Goal: Task Accomplishment & Management: Use online tool/utility

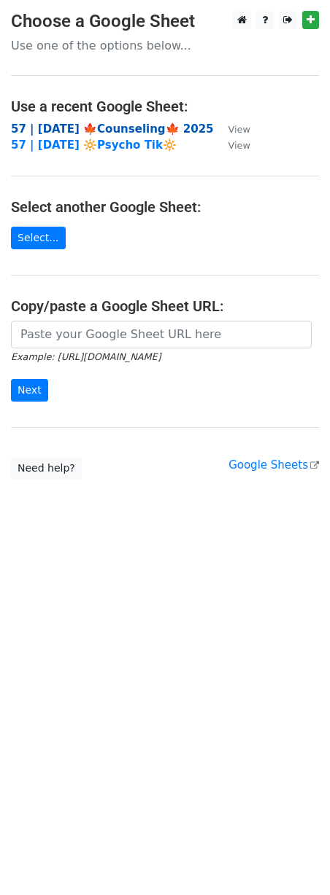
click at [98, 132] on strong "57 | [DATE] 🍁Counseling🍁 2025" at bounding box center [112, 128] width 203 height 13
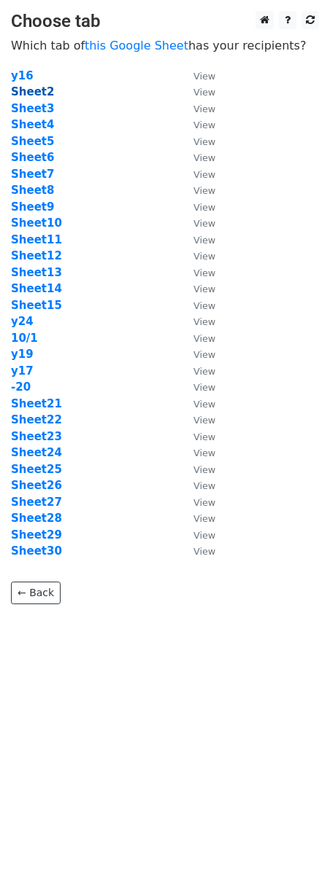
click at [30, 94] on strong "Sheet2" at bounding box center [32, 91] width 43 height 13
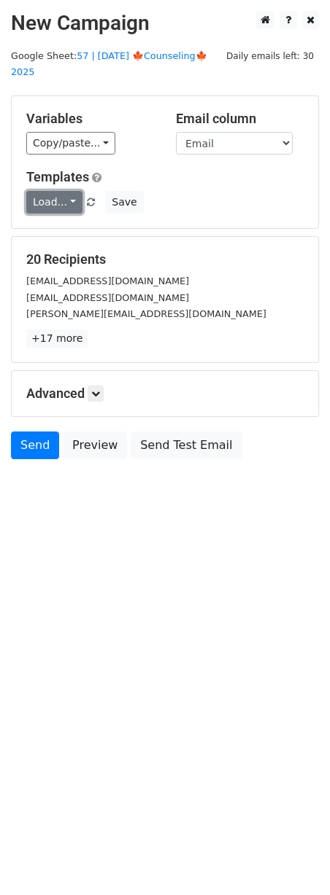
click at [55, 191] on link "Load..." at bounding box center [54, 202] width 56 height 23
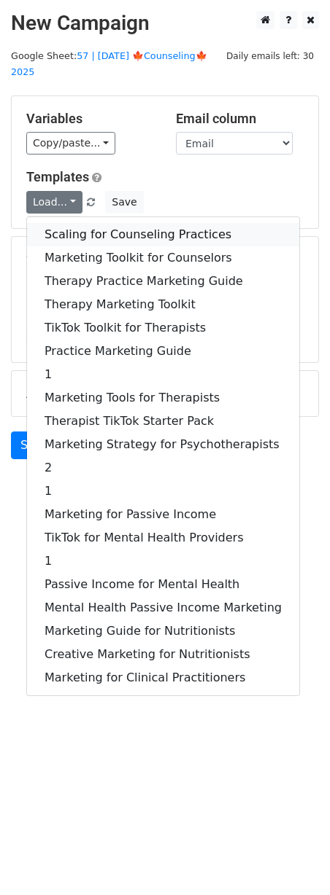
click at [86, 223] on link "Scaling for Counseling Practices" at bounding box center [163, 234] width 272 height 23
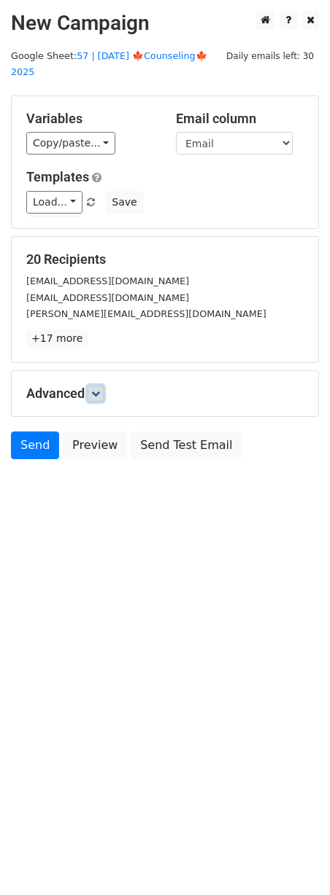
click at [98, 389] on icon at bounding box center [95, 393] width 9 height 9
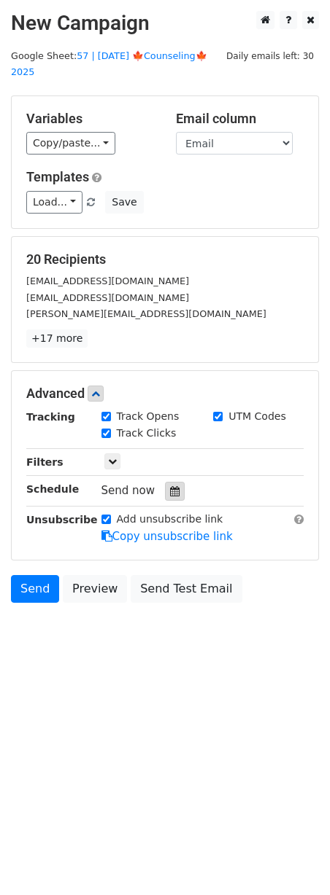
click at [171, 486] on icon at bounding box center [174, 491] width 9 height 10
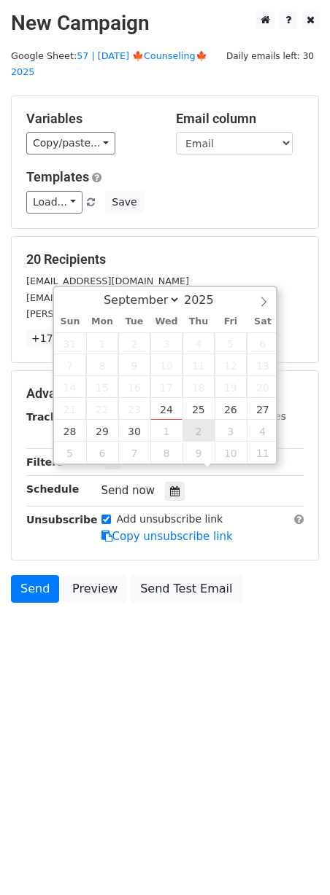
type input "2025-10-02 12:00"
select select "9"
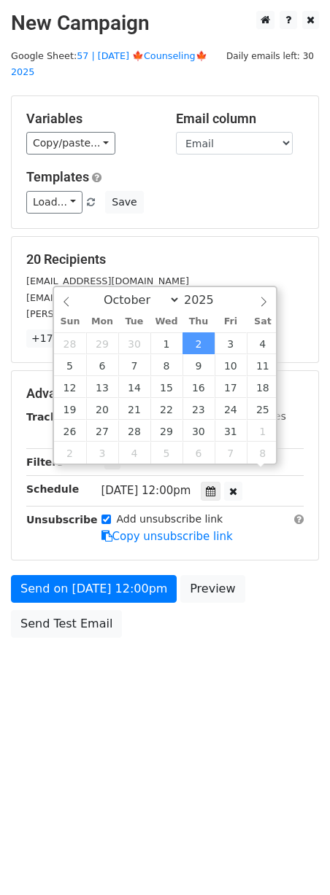
scroll to position [1, 0]
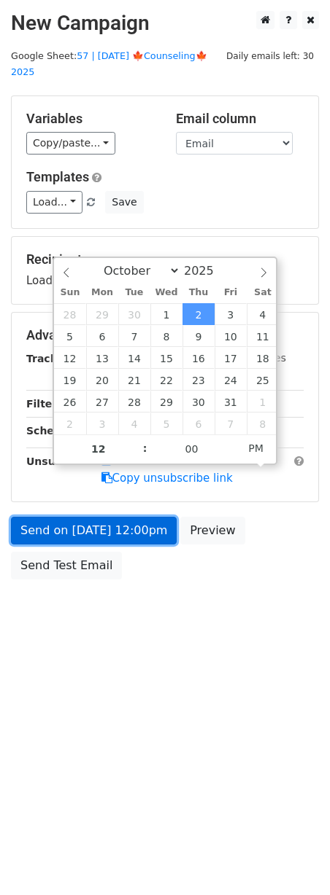
click at [131, 517] on link "Send on Oct 2 at 12:00pm" at bounding box center [94, 531] width 166 height 28
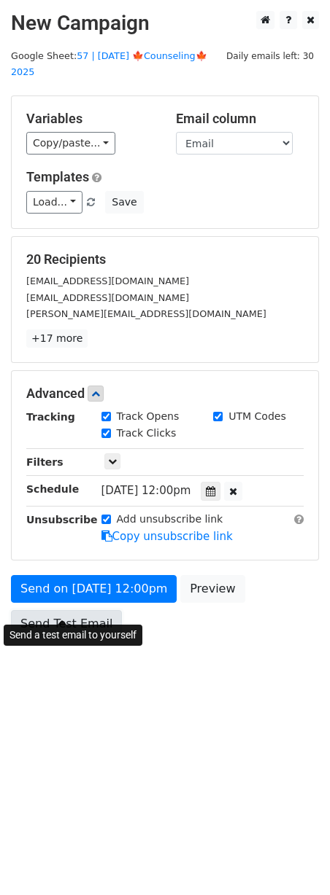
click at [82, 610] on link "Send Test Email" at bounding box center [66, 624] width 111 height 28
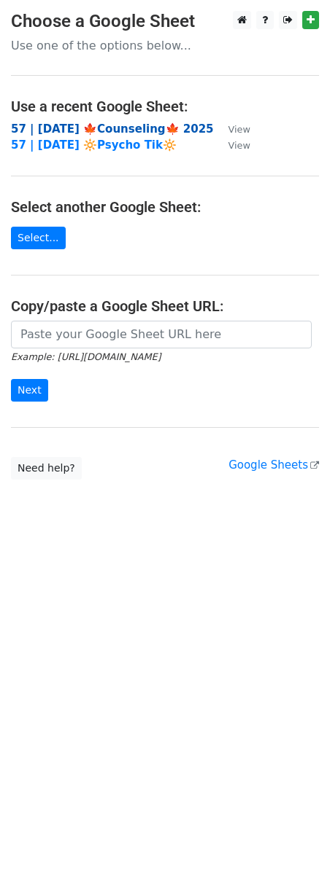
click at [96, 130] on strong "57 | [DATE] 🍁Counseling🍁 2025" at bounding box center [112, 128] width 203 height 13
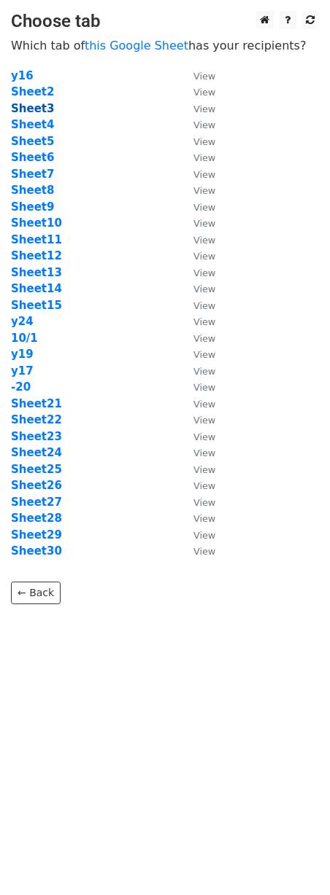
click at [31, 109] on strong "Sheet3" at bounding box center [32, 108] width 43 height 13
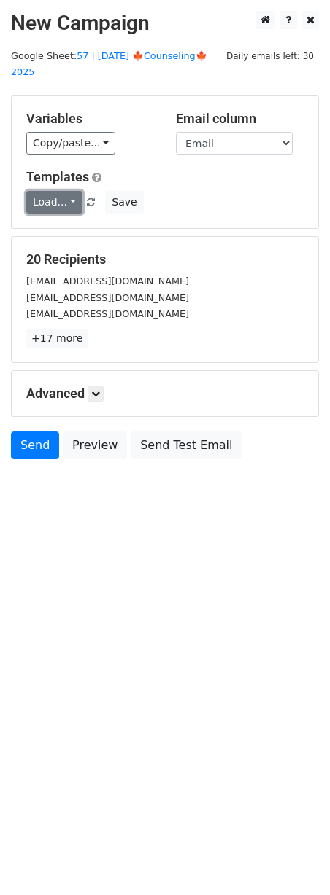
click at [48, 191] on link "Load..." at bounding box center [54, 202] width 56 height 23
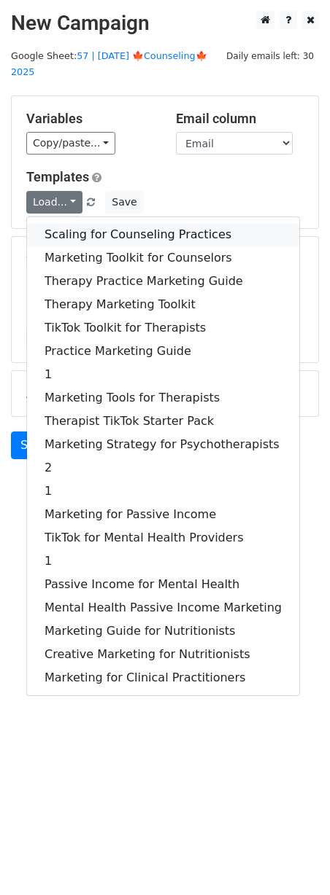
click at [75, 223] on link "Scaling for Counseling Practices" at bounding box center [163, 234] width 272 height 23
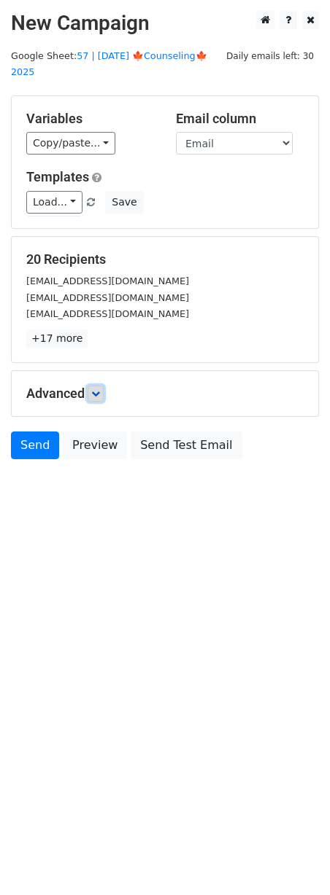
click at [99, 386] on link at bounding box center [95, 394] width 16 height 16
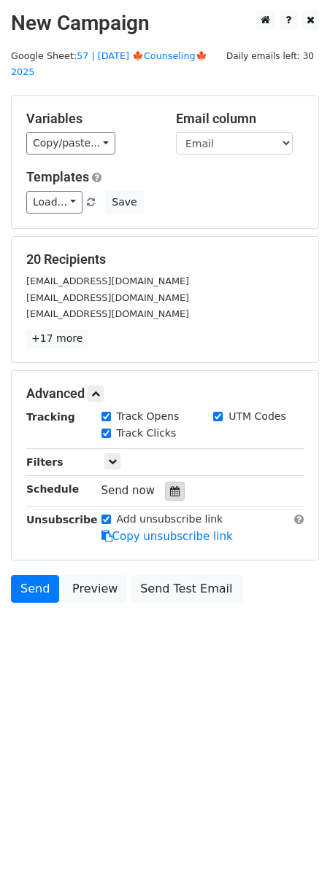
click at [170, 486] on icon at bounding box center [174, 491] width 9 height 10
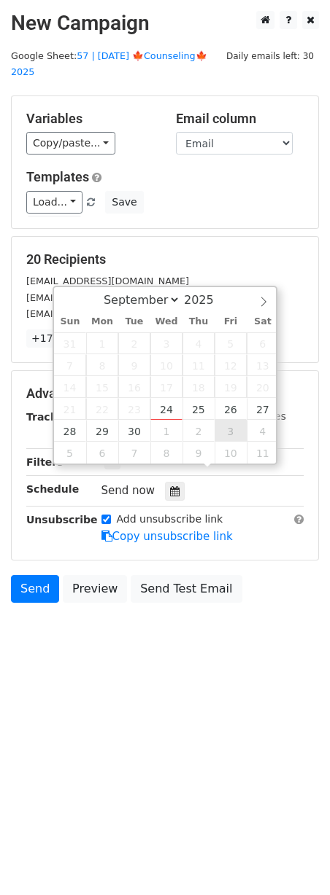
type input "2025-10-03 12:00"
select select "9"
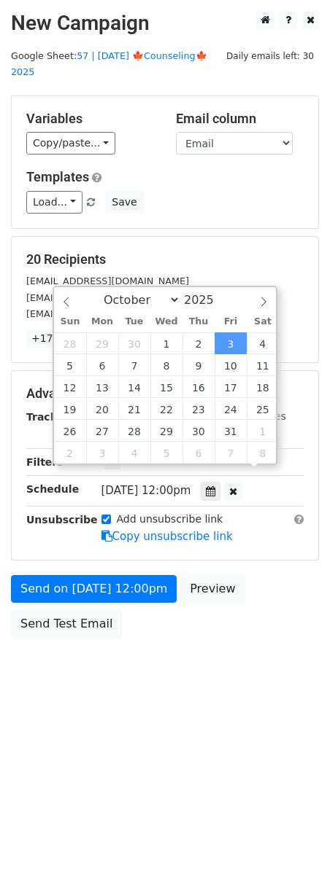
scroll to position [1, 0]
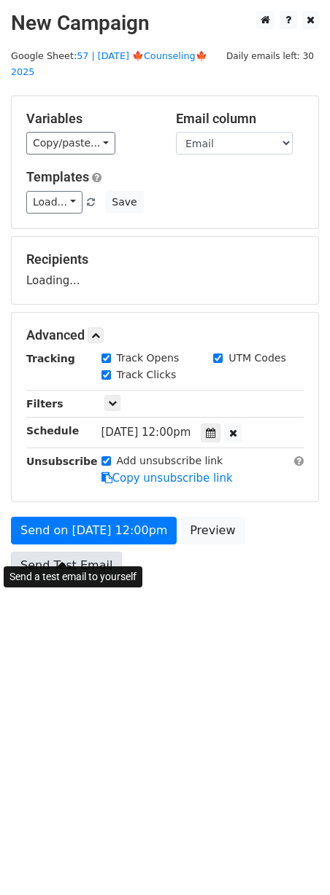
click at [99, 552] on link "Send Test Email" at bounding box center [66, 566] width 111 height 28
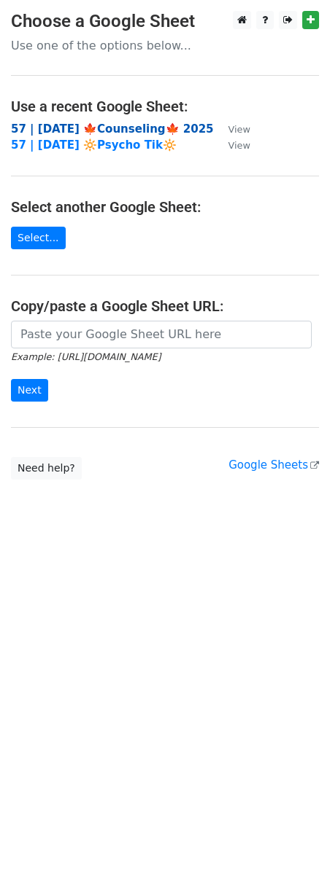
click at [82, 123] on strong "57 | [DATE] 🍁Counseling🍁 2025" at bounding box center [112, 128] width 203 height 13
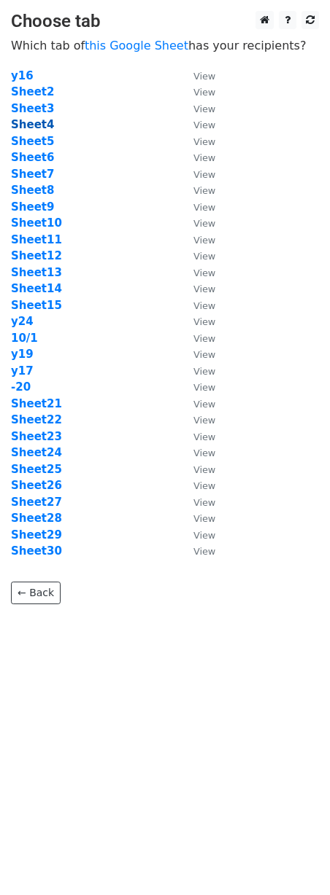
click at [41, 125] on strong "Sheet4" at bounding box center [32, 124] width 43 height 13
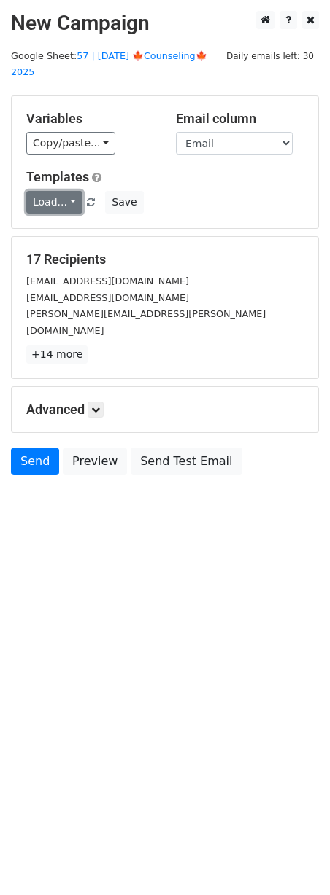
click at [52, 191] on link "Load..." at bounding box center [54, 202] width 56 height 23
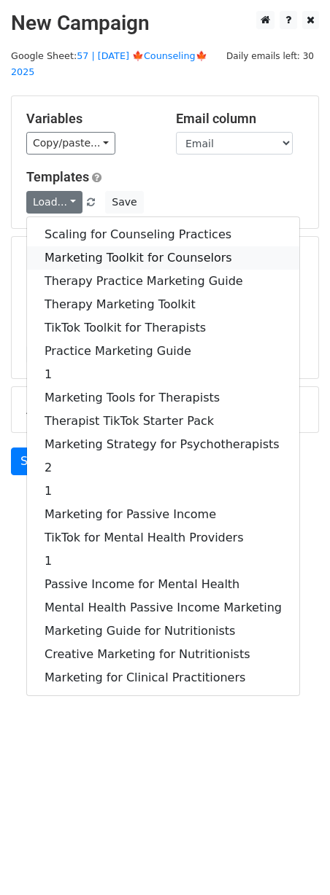
click at [60, 246] on link "Marketing Toolkit for Counselors" at bounding box center [163, 257] width 272 height 23
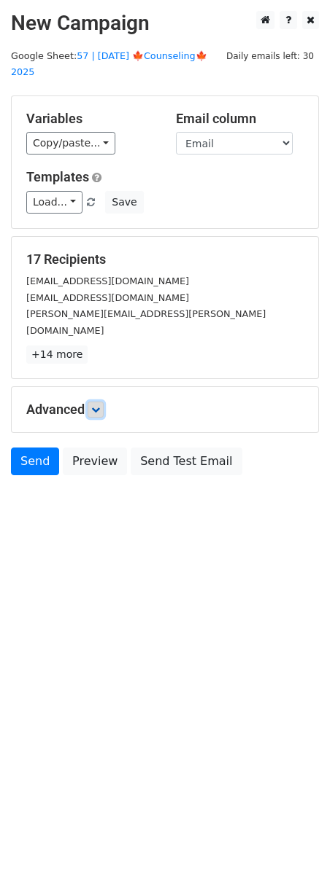
click at [95, 405] on icon at bounding box center [95, 409] width 9 height 9
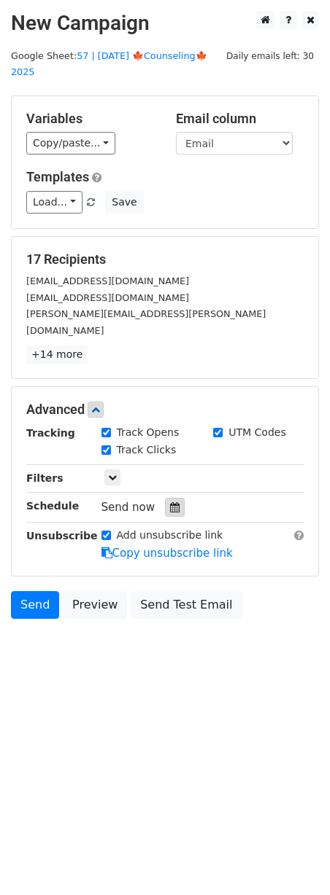
click at [174, 498] on div at bounding box center [175, 507] width 20 height 19
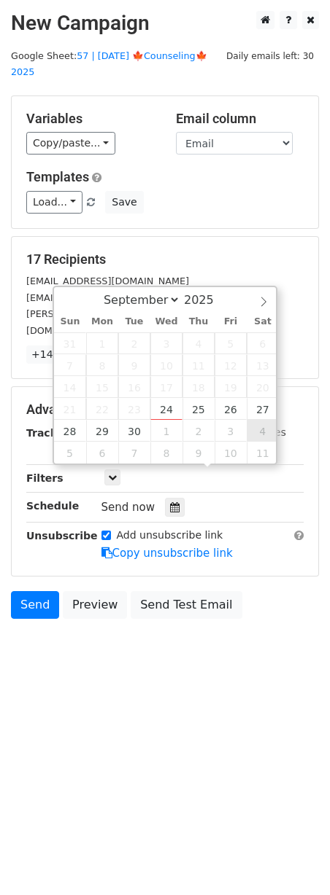
type input "[DATE] 12:00"
select select "9"
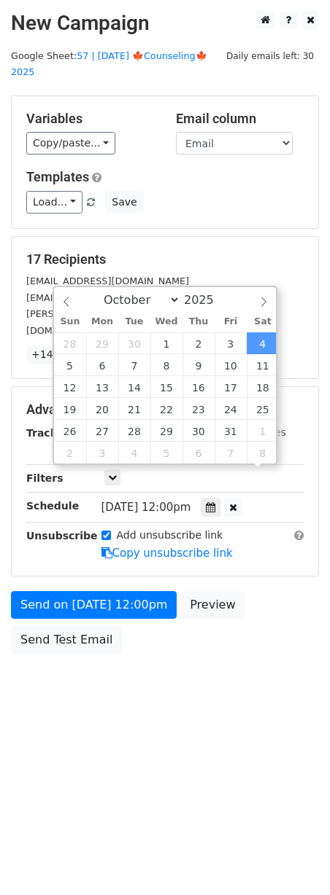
scroll to position [1, 0]
drag, startPoint x: 256, startPoint y: 424, endPoint x: 179, endPoint y: 475, distance: 92.6
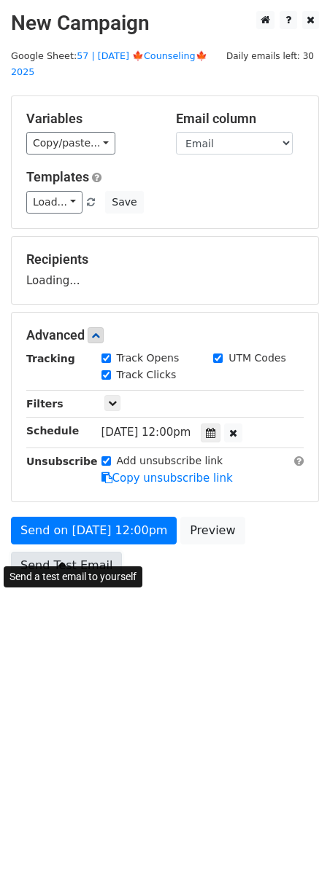
click at [70, 552] on link "Send Test Email" at bounding box center [66, 566] width 111 height 28
